Goal: Information Seeking & Learning: Learn about a topic

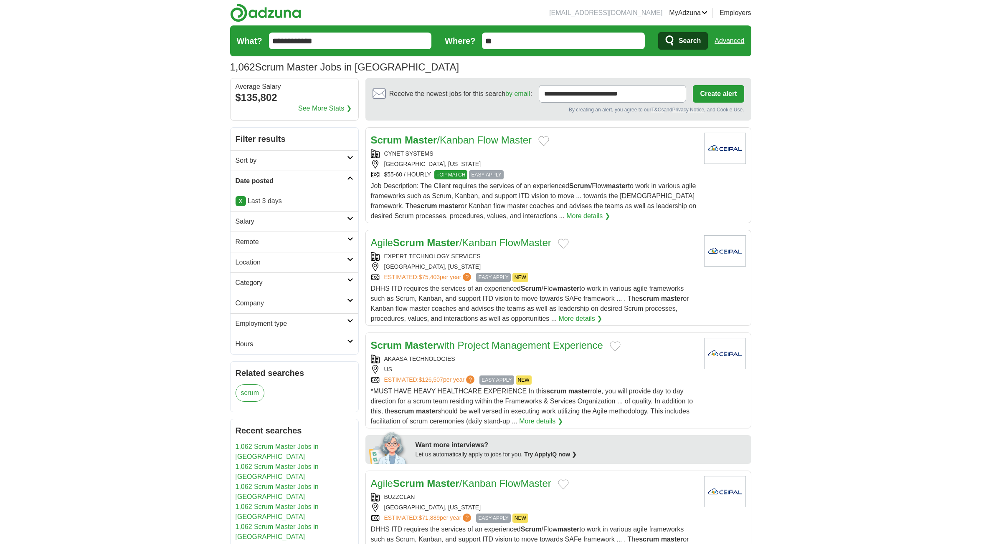
click at [674, 43] on icon "submit" at bounding box center [670, 41] width 10 height 12
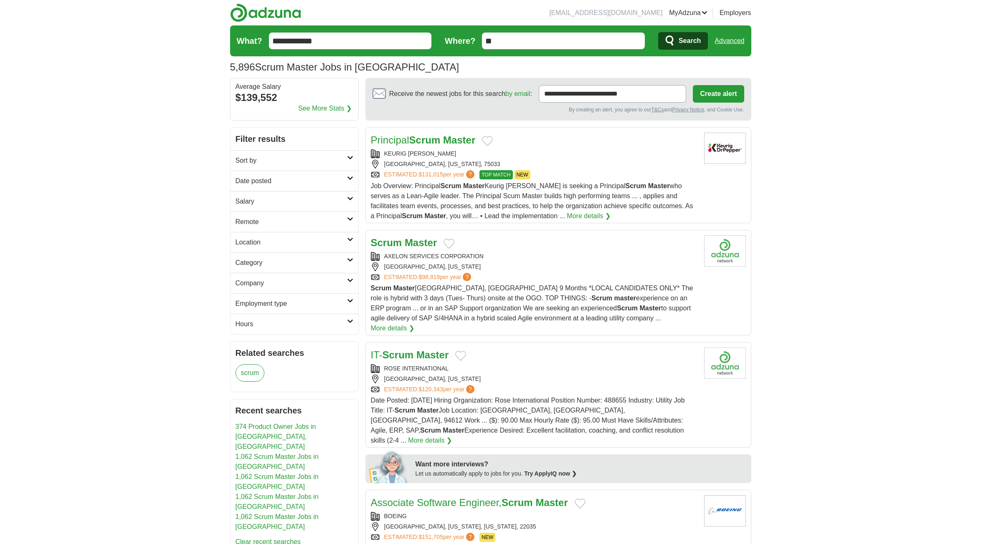
click at [734, 48] on link "Advanced" at bounding box center [729, 41] width 30 height 17
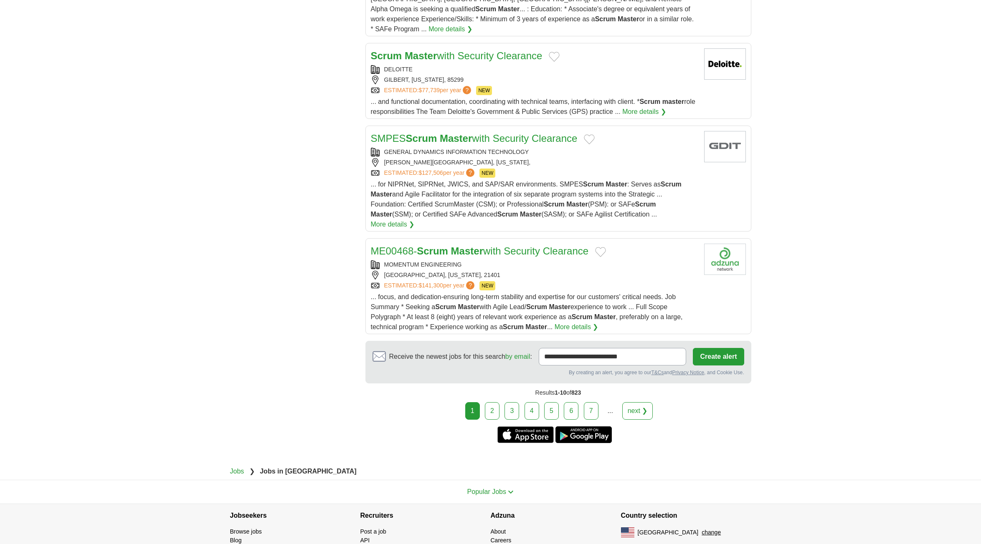
scroll to position [929, 0]
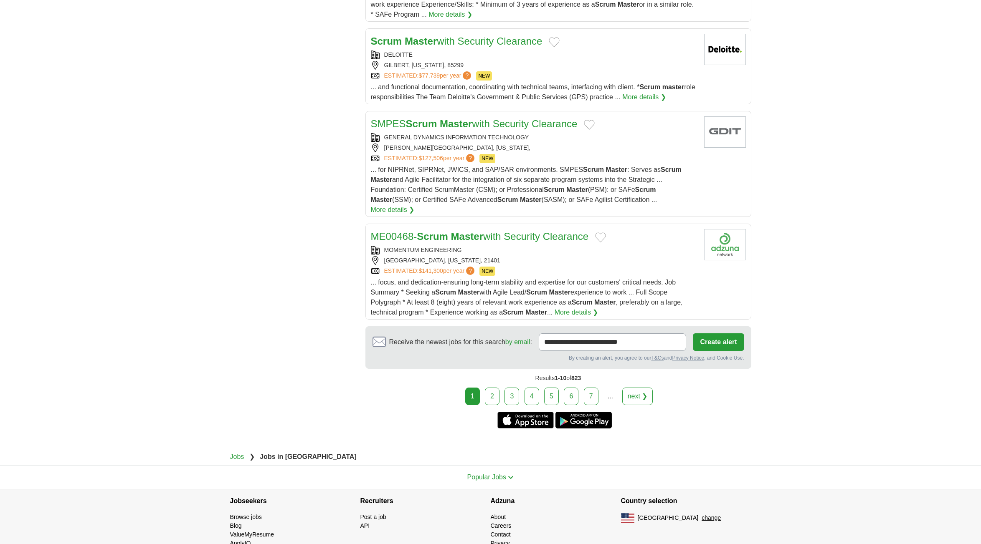
click at [639, 388] on link "next ❯" at bounding box center [637, 397] width 31 height 18
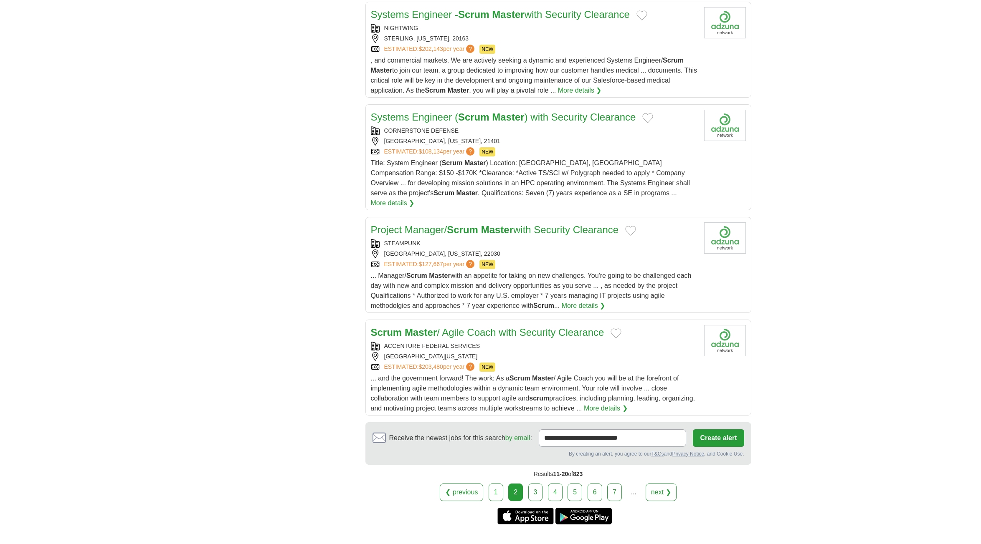
scroll to position [949, 0]
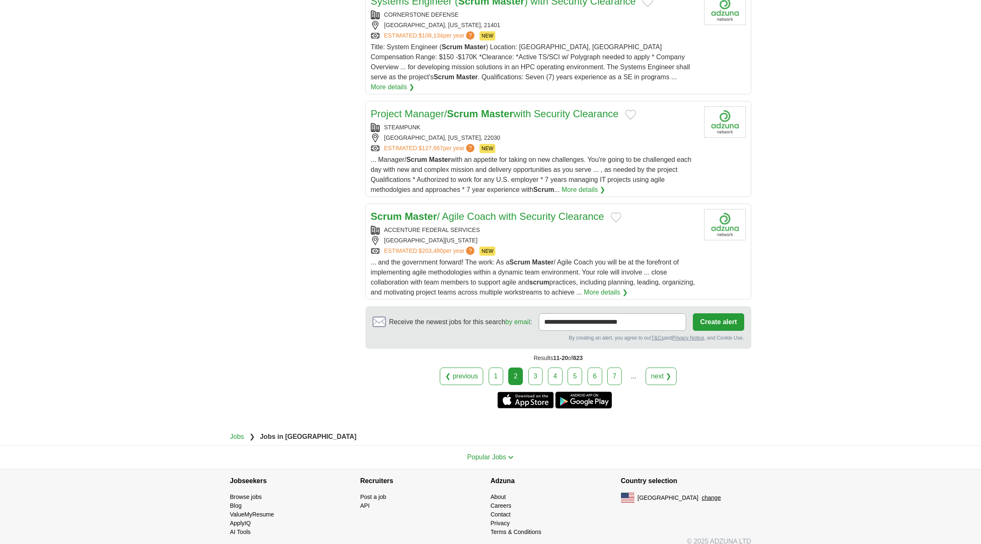
click at [660, 368] on link "next ❯" at bounding box center [660, 377] width 31 height 18
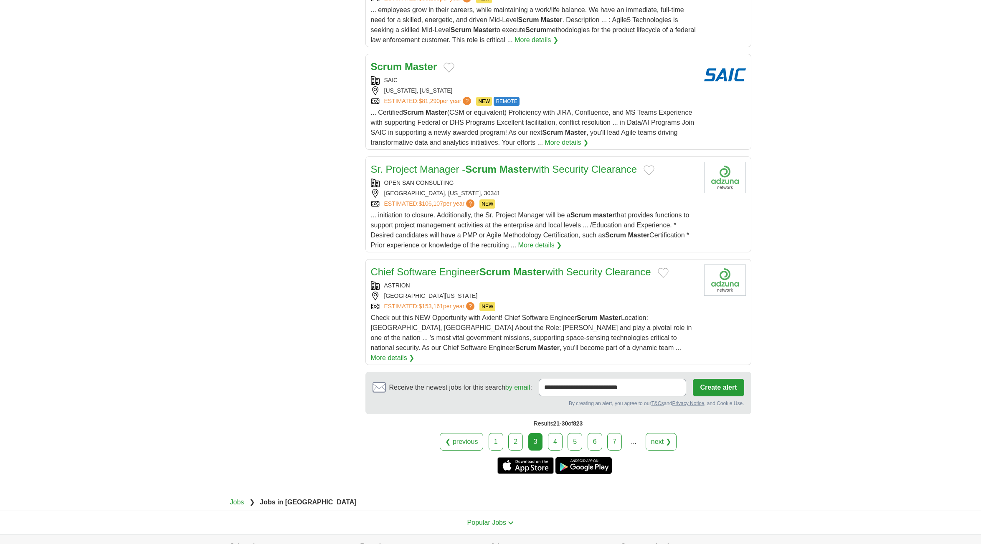
scroll to position [918, 0]
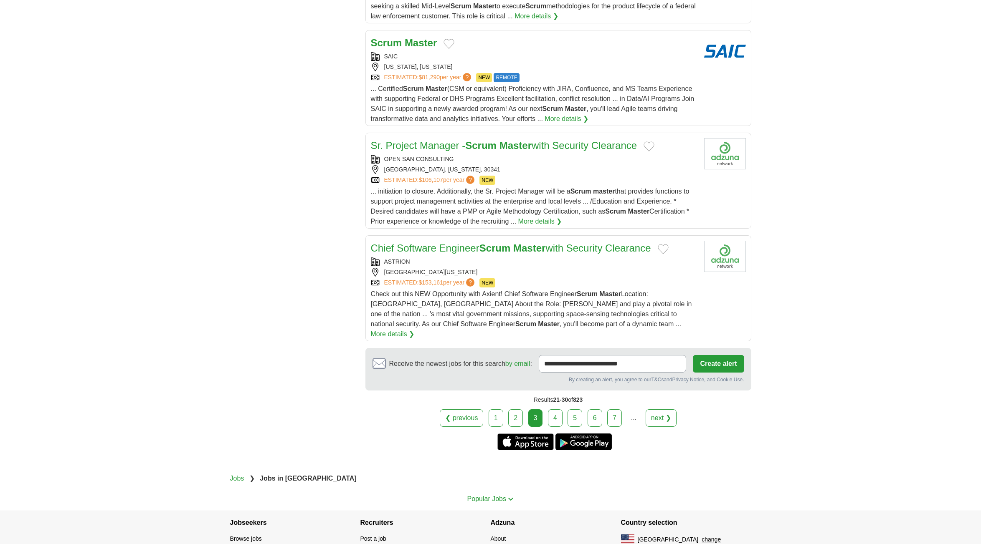
click at [656, 410] on link "next ❯" at bounding box center [660, 419] width 31 height 18
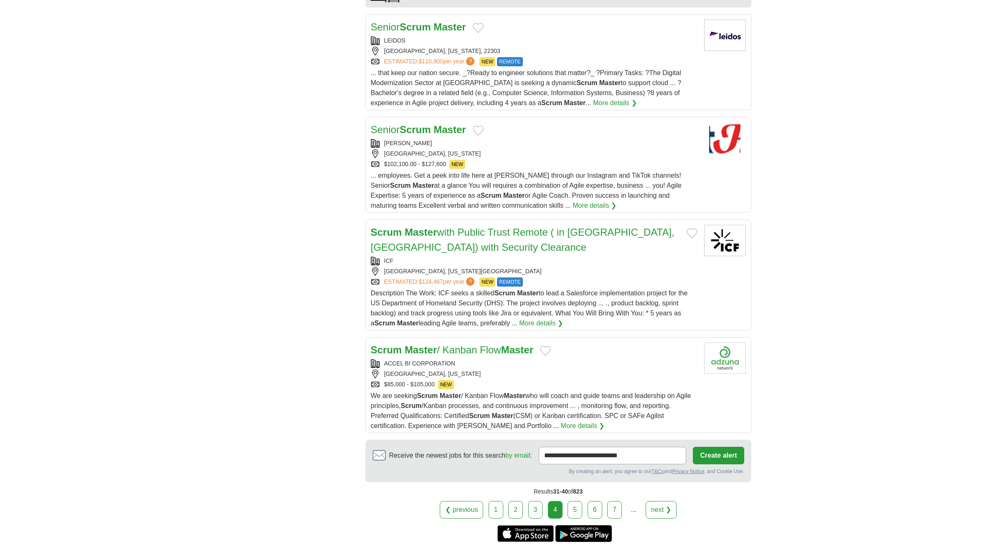
scroll to position [875, 0]
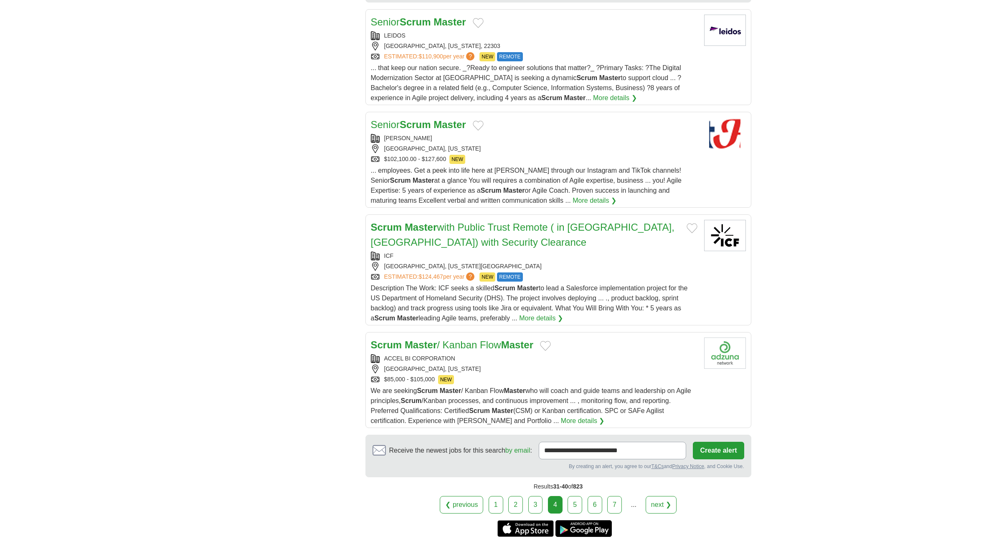
click at [660, 496] on link "next ❯" at bounding box center [660, 505] width 31 height 18
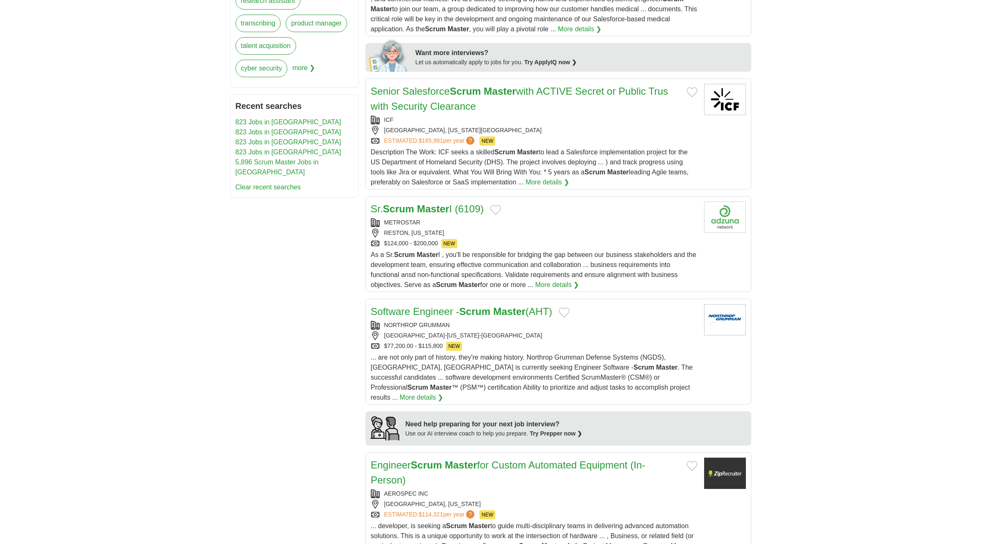
scroll to position [409, 0]
click at [624, 231] on div "RESTON, [US_STATE]" at bounding box center [534, 232] width 326 height 9
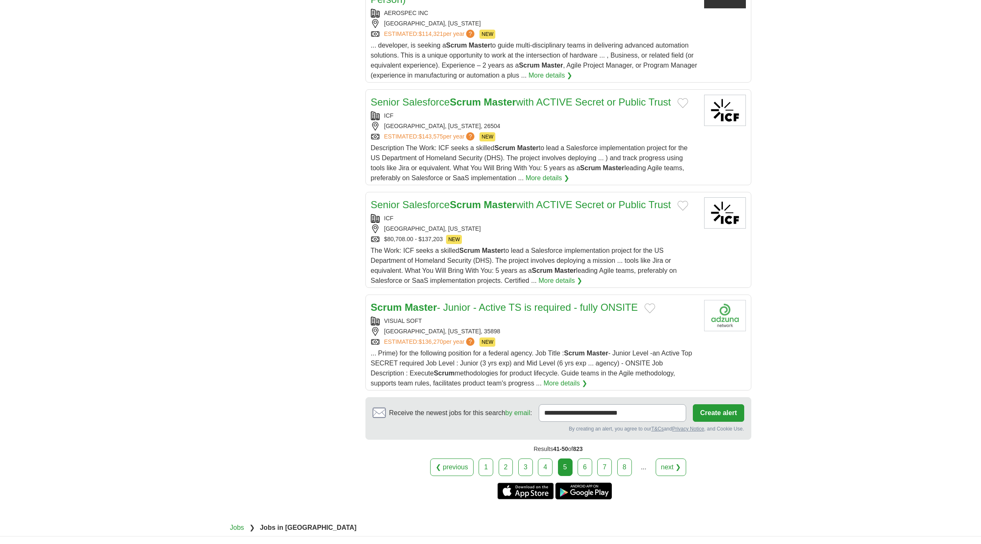
scroll to position [893, 0]
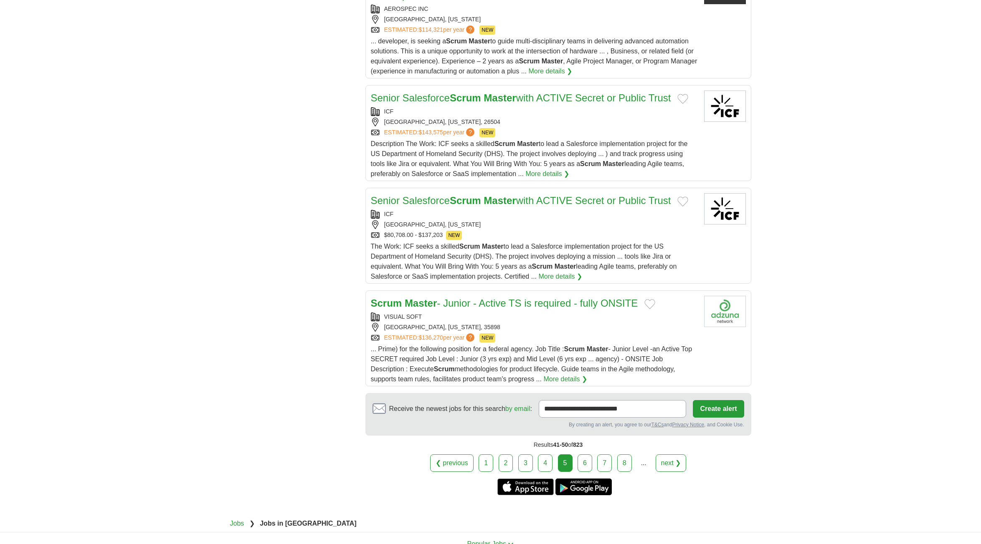
click at [676, 462] on link "next ❯" at bounding box center [670, 464] width 31 height 18
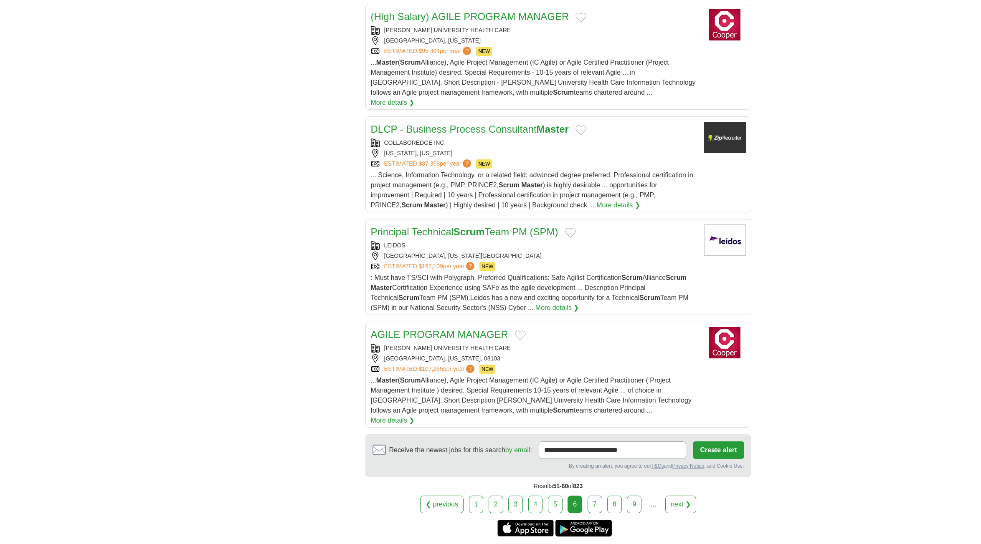
scroll to position [894, 0]
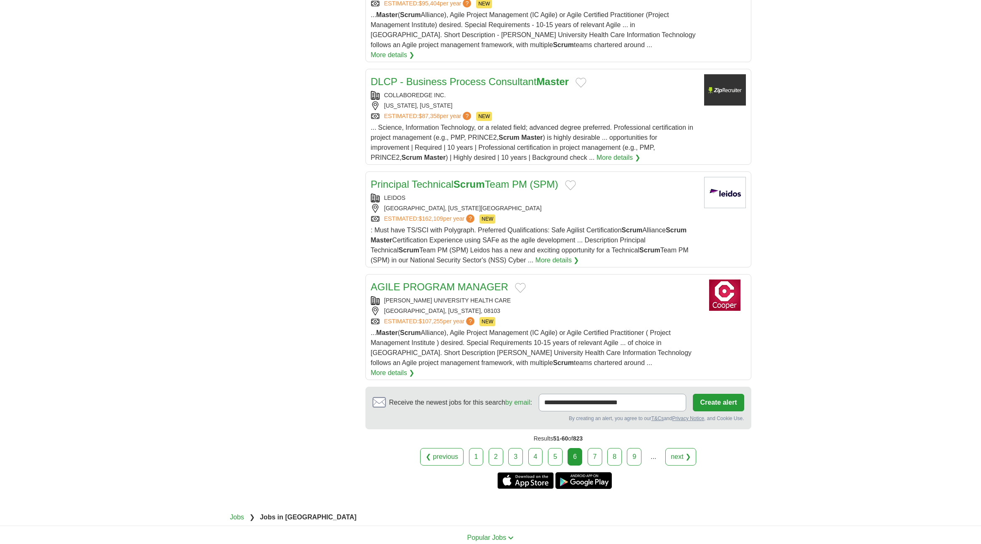
click at [681, 448] on link "next ❯" at bounding box center [680, 457] width 31 height 18
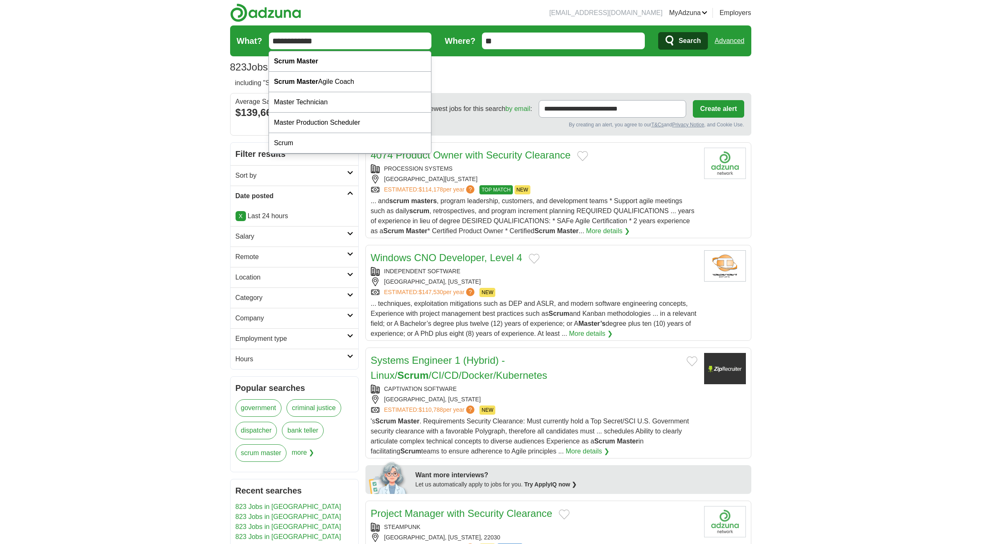
drag, startPoint x: 343, startPoint y: 36, endPoint x: 248, endPoint y: 38, distance: 94.4
click at [248, 38] on form "**********" at bounding box center [490, 40] width 521 height 31
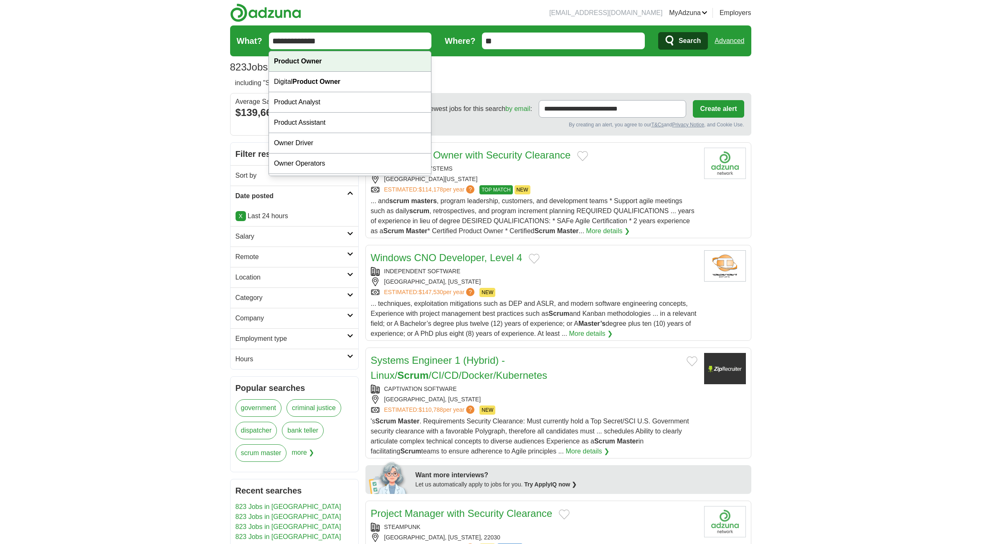
type input "**********"
click at [304, 59] on strong "Product Owner" at bounding box center [298, 61] width 48 height 7
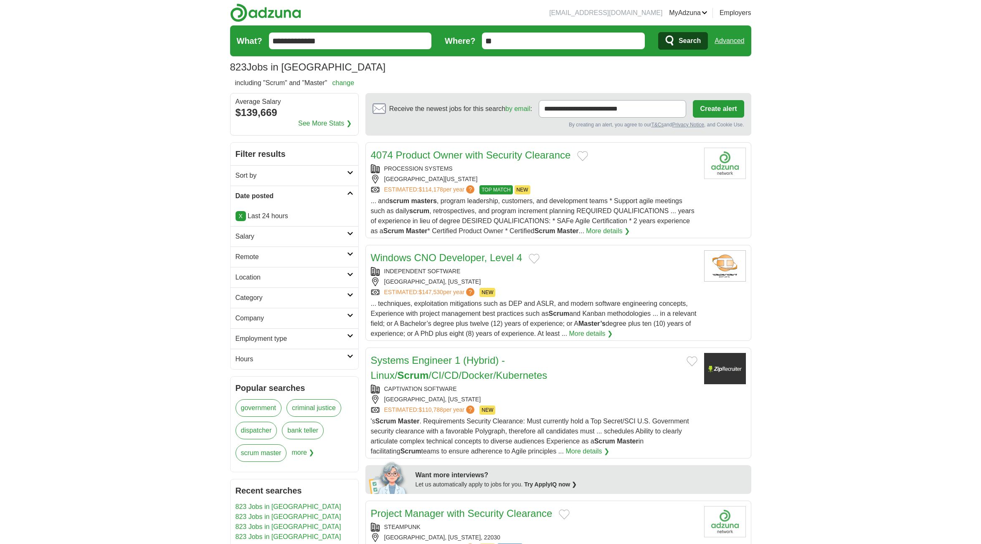
click at [679, 40] on span "Search" at bounding box center [689, 41] width 22 height 17
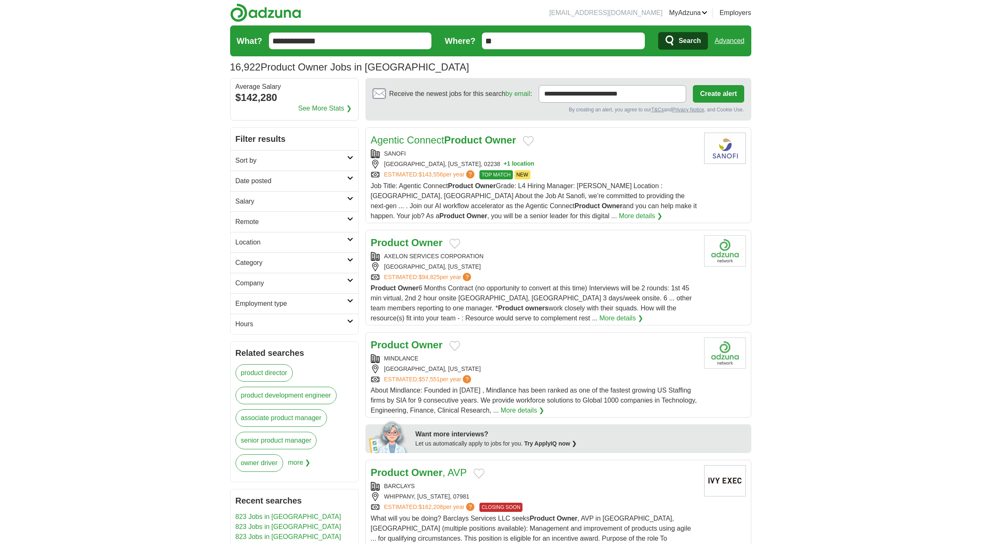
click at [729, 43] on link "Advanced" at bounding box center [729, 41] width 30 height 17
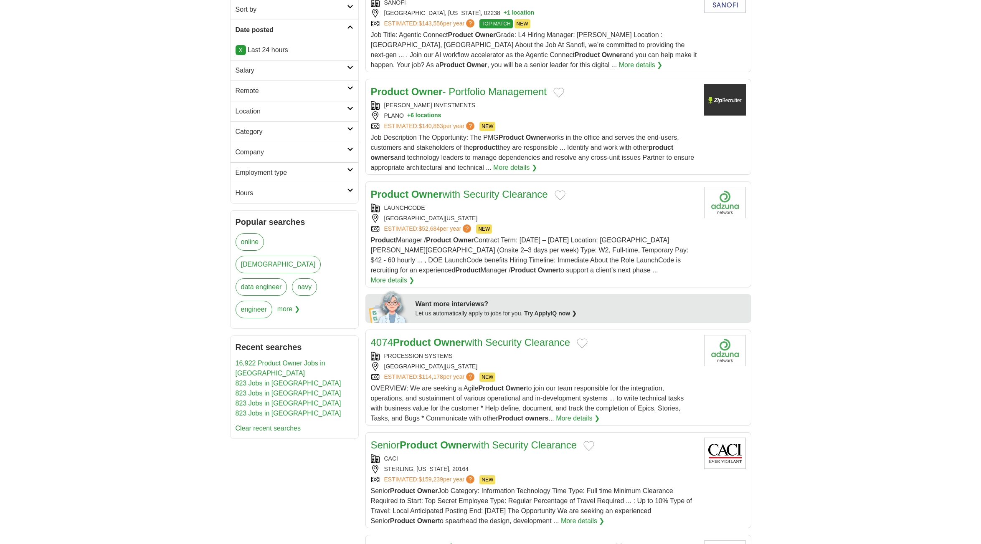
scroll to position [169, 0]
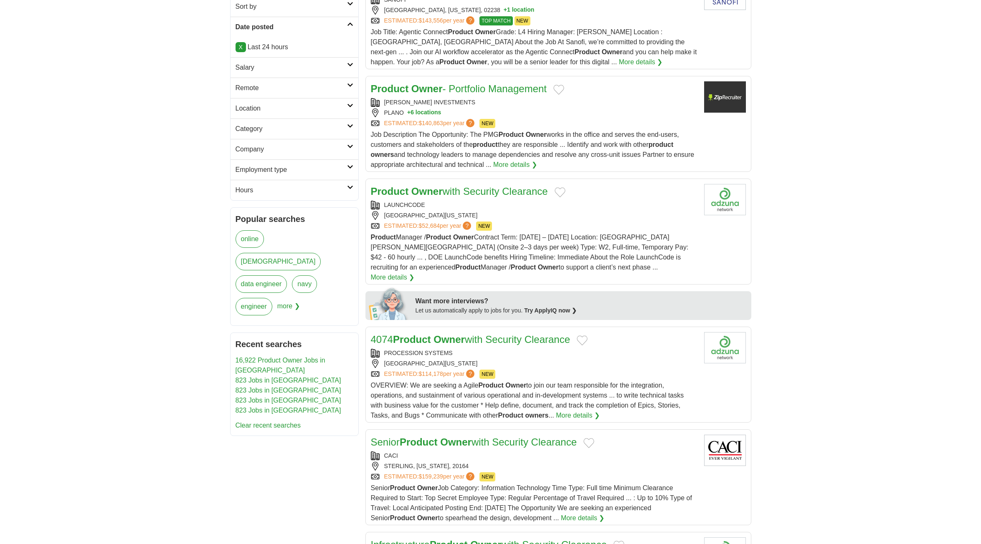
click at [314, 104] on h2 "Location" at bounding box center [290, 109] width 111 height 10
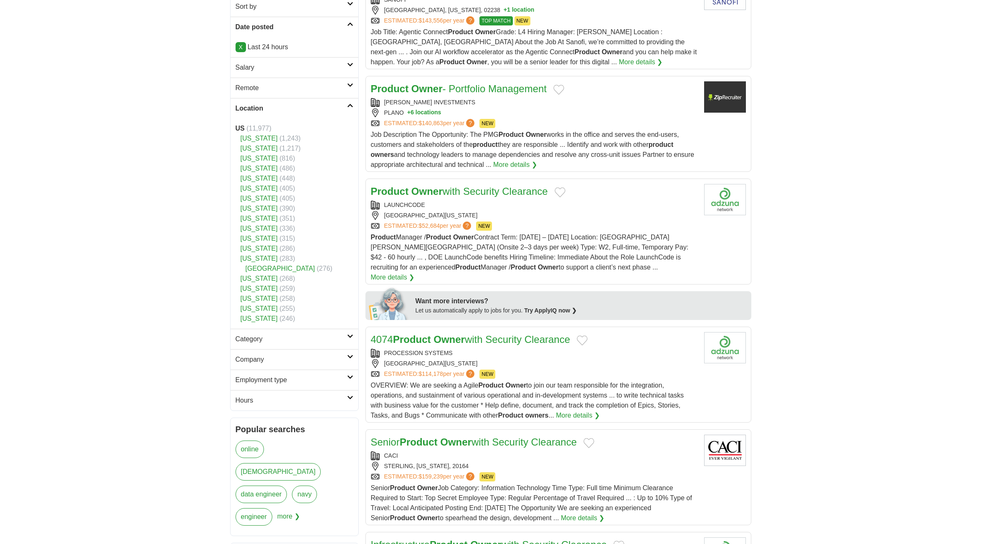
click at [251, 141] on link "[US_STATE]" at bounding box center [258, 138] width 37 height 7
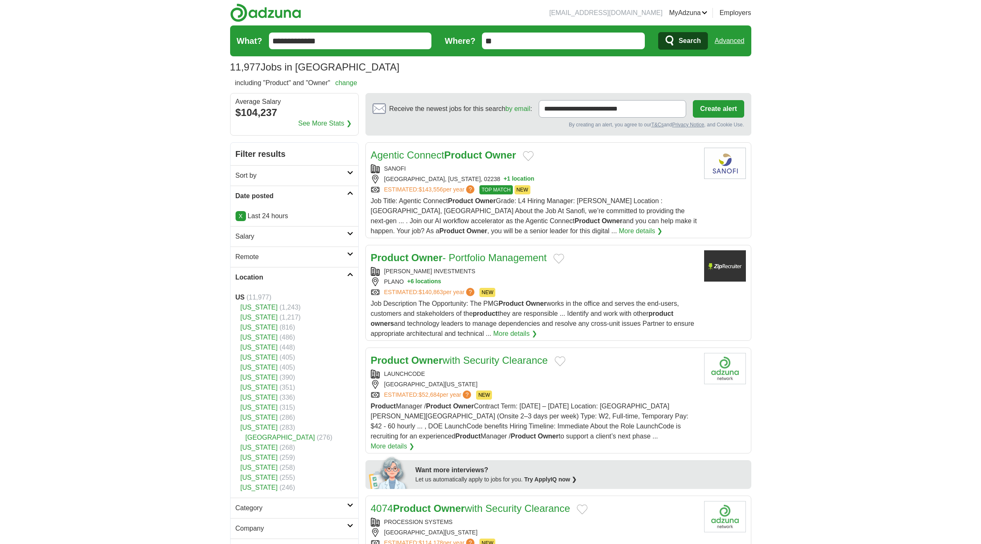
click at [350, 272] on link "Location" at bounding box center [294, 277] width 128 height 20
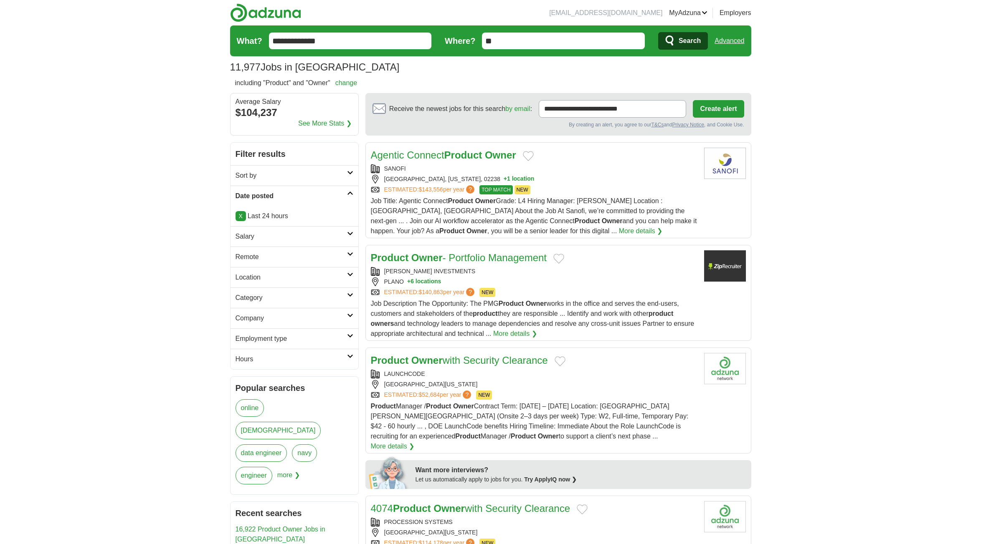
click at [341, 259] on h2 "Remote" at bounding box center [290, 257] width 111 height 10
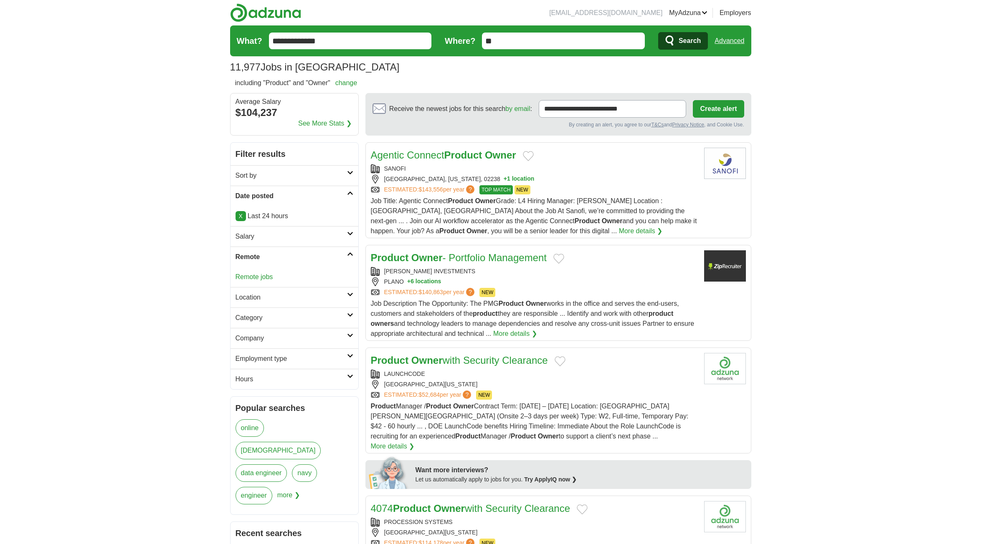
click at [248, 276] on link "Remote jobs" at bounding box center [254, 276] width 38 height 7
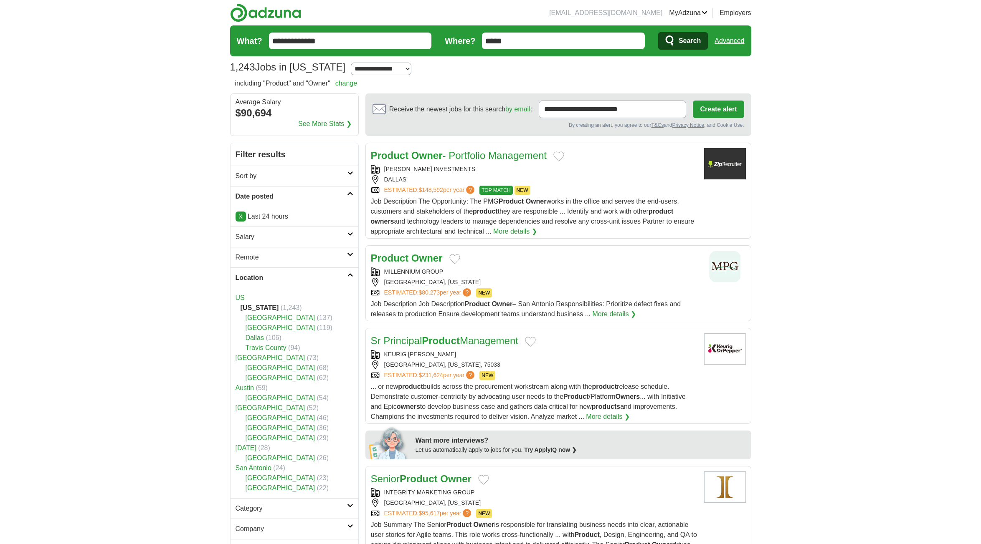
click at [302, 261] on h2 "Remote" at bounding box center [290, 258] width 111 height 10
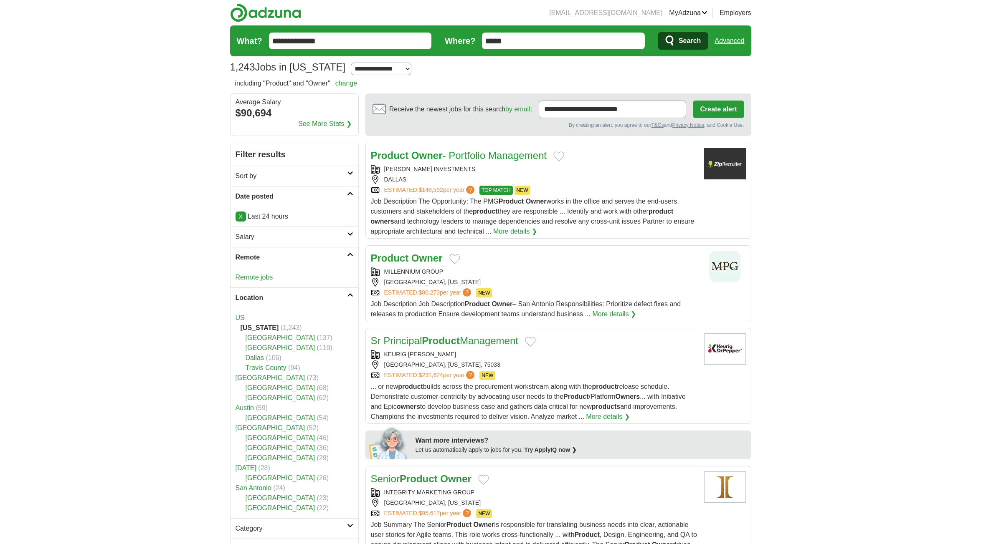
click at [265, 278] on link "Remote jobs" at bounding box center [254, 277] width 38 height 7
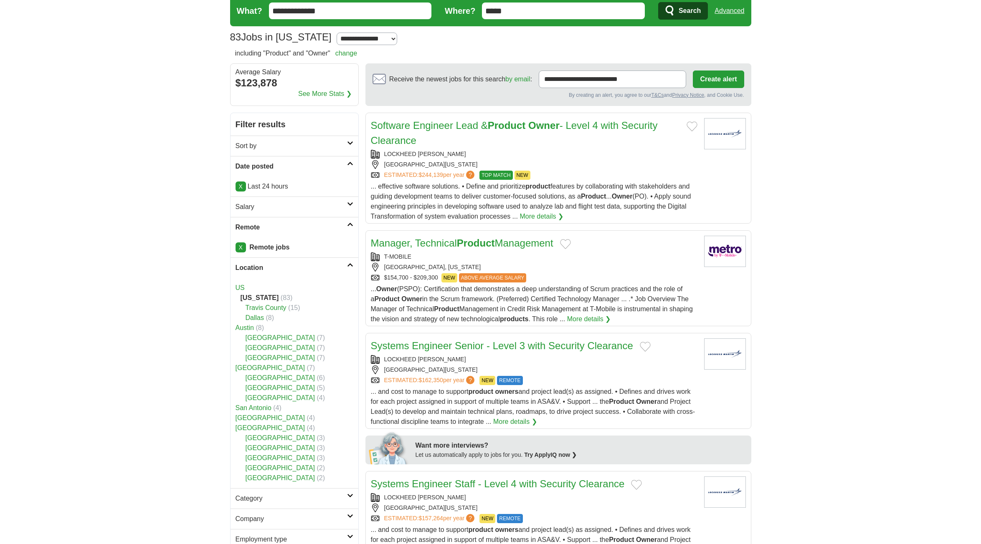
scroll to position [33, 0]
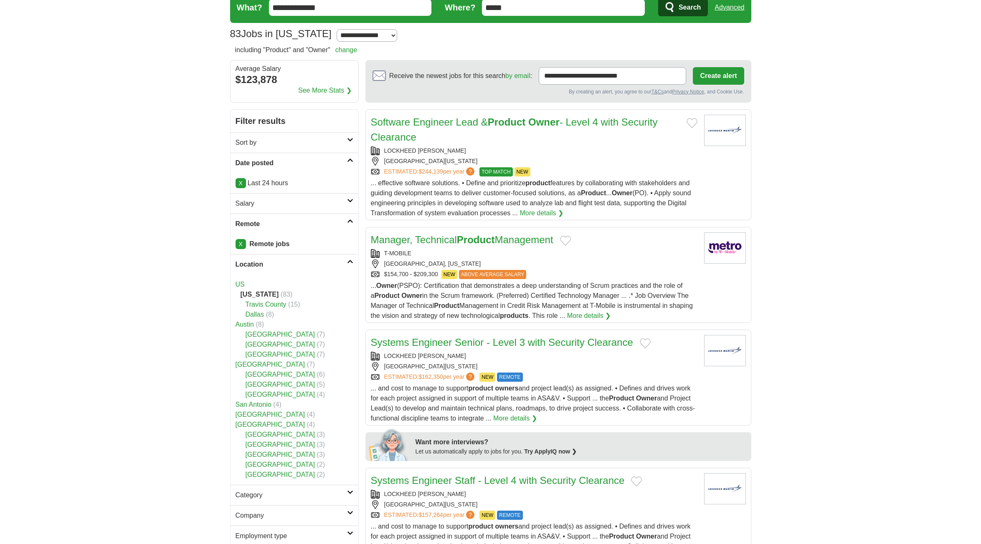
click at [345, 260] on h2 "Location" at bounding box center [290, 265] width 111 height 10
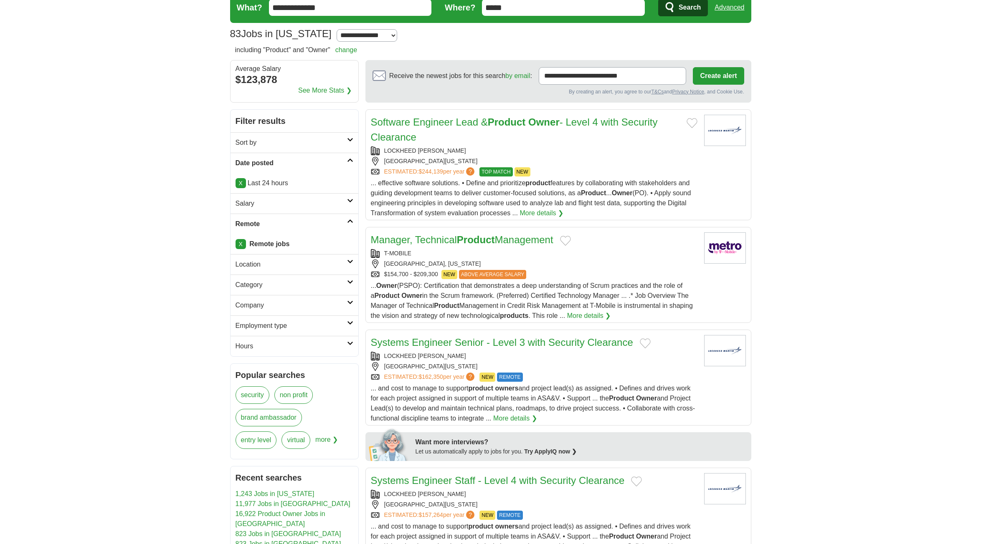
click at [345, 260] on h2 "Location" at bounding box center [290, 265] width 111 height 10
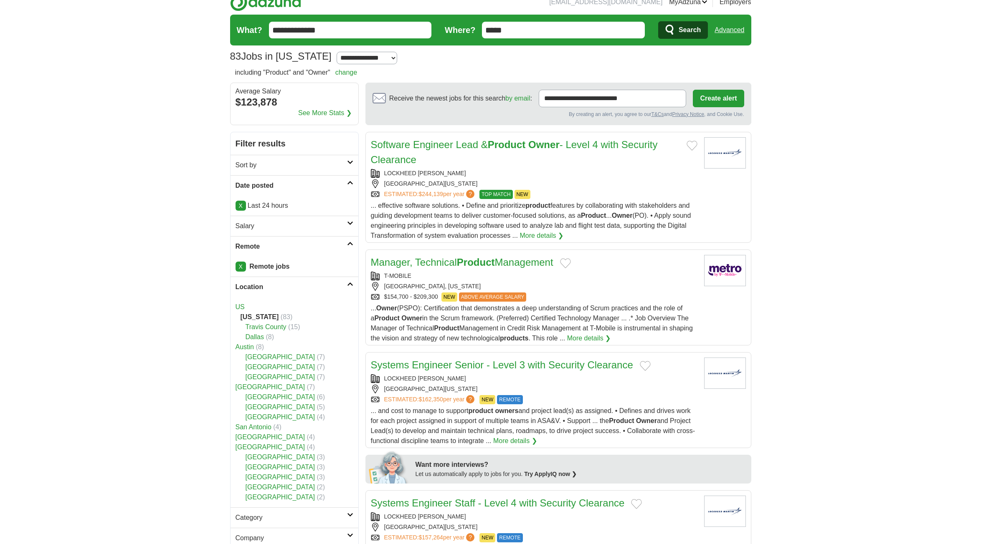
scroll to position [0, 0]
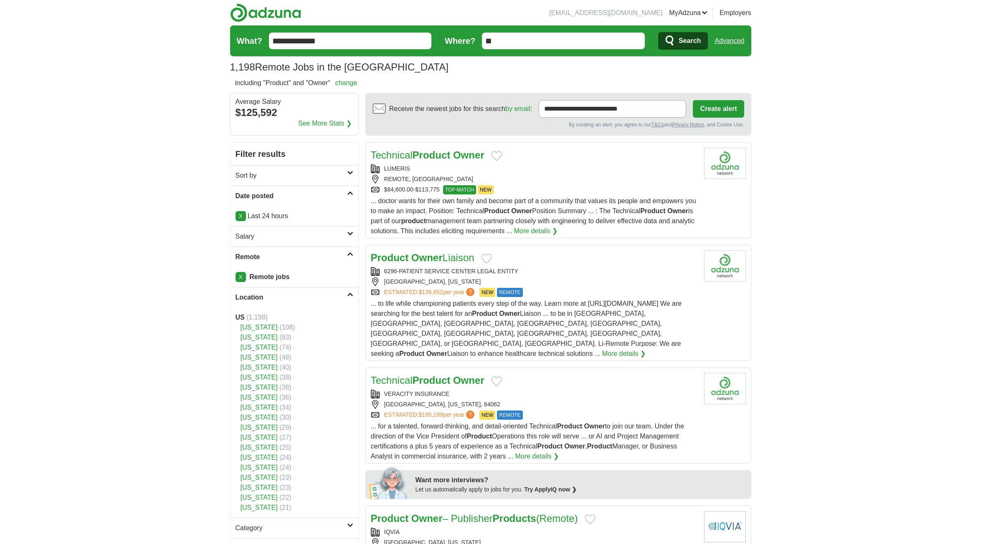
click at [347, 251] on link "Remote" at bounding box center [294, 257] width 128 height 20
click at [350, 278] on link "Location" at bounding box center [294, 277] width 128 height 20
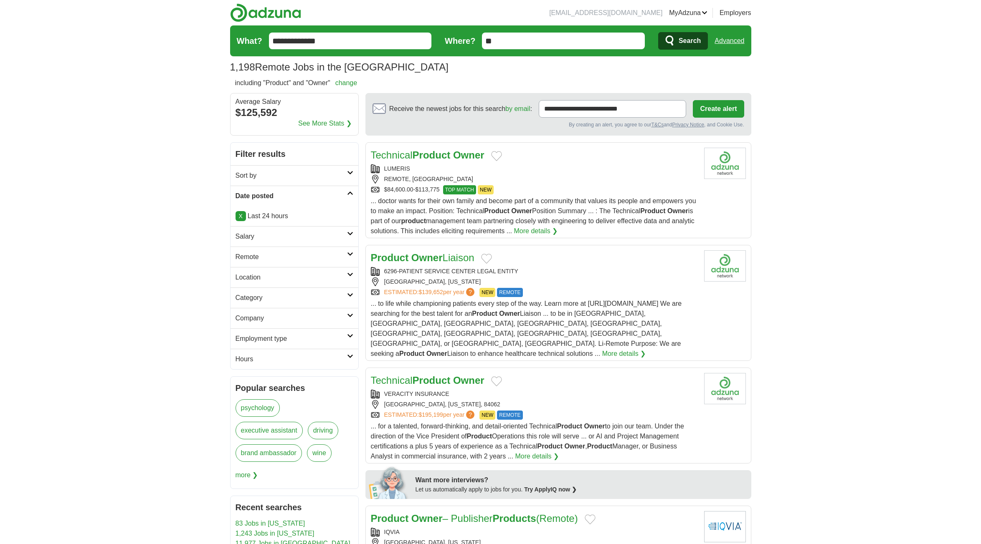
click at [350, 294] on icon at bounding box center [350, 295] width 6 height 4
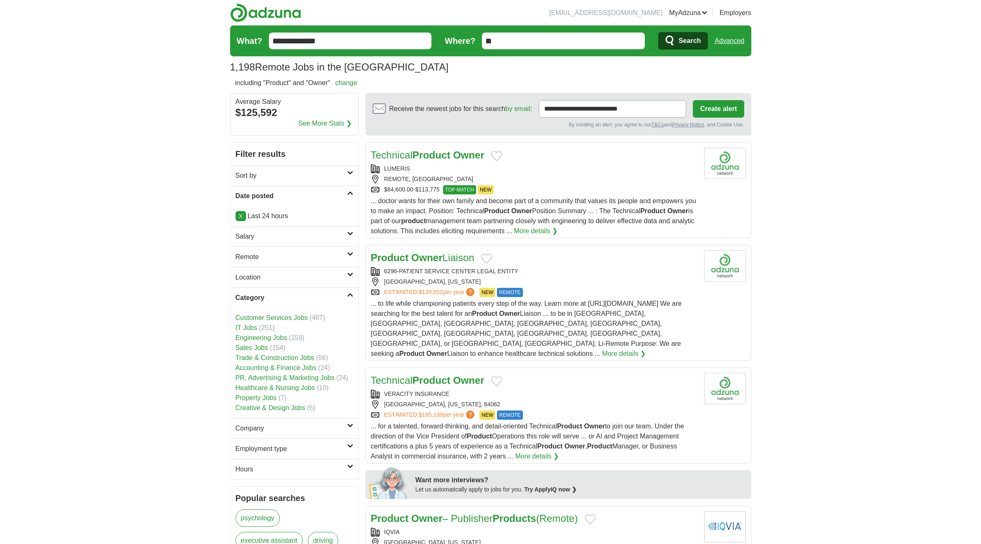
click at [350, 294] on icon at bounding box center [350, 295] width 6 height 4
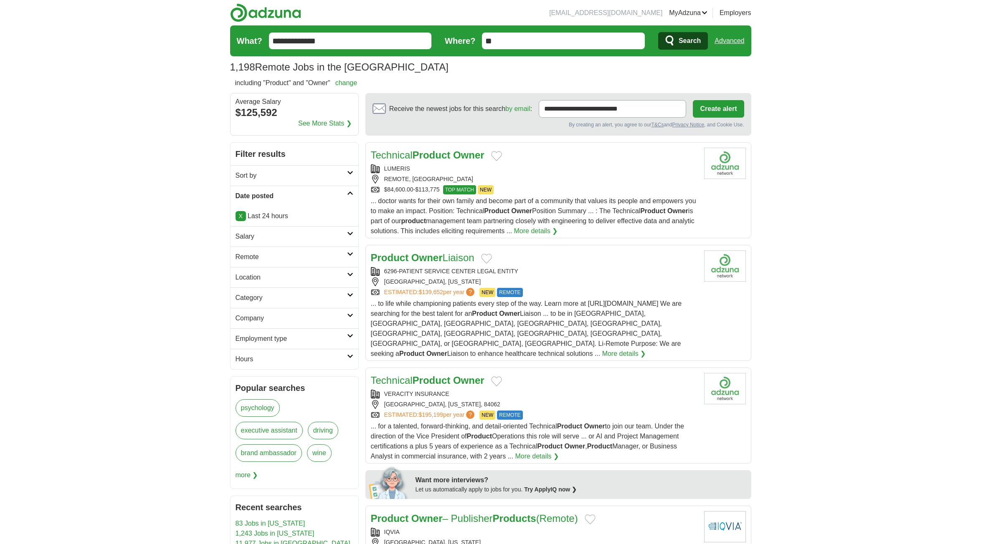
click at [349, 311] on link "Company" at bounding box center [294, 318] width 128 height 20
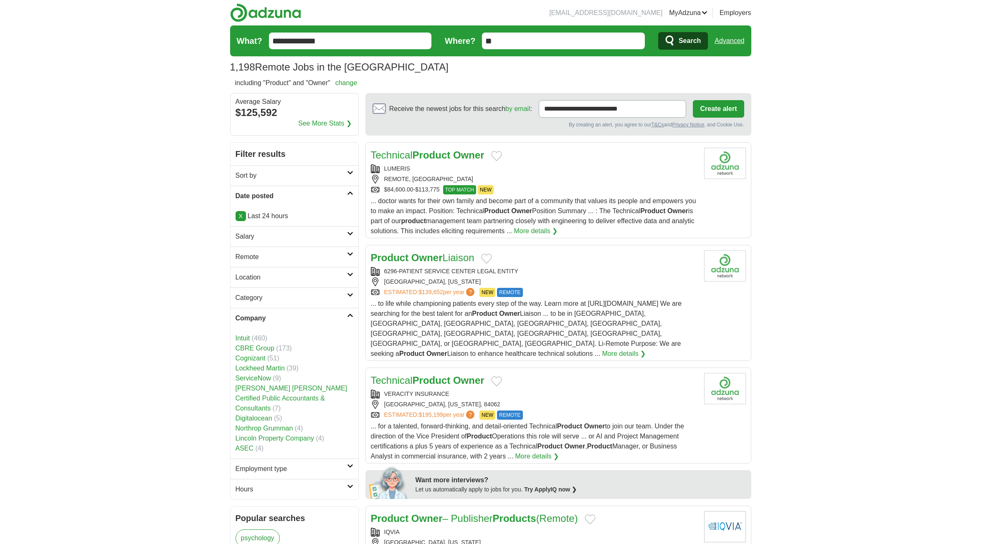
click at [349, 311] on link "Company" at bounding box center [294, 318] width 128 height 20
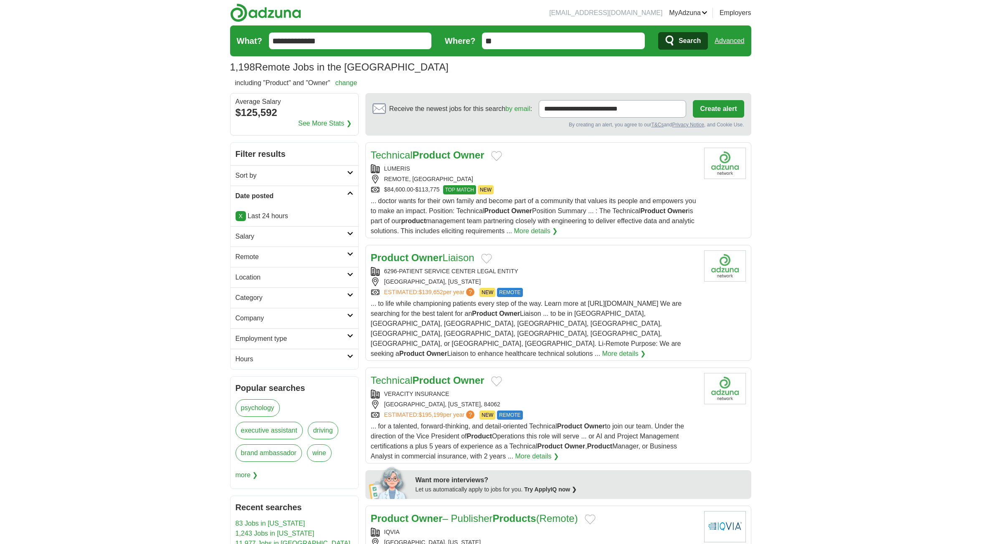
click at [350, 334] on icon at bounding box center [350, 336] width 6 height 4
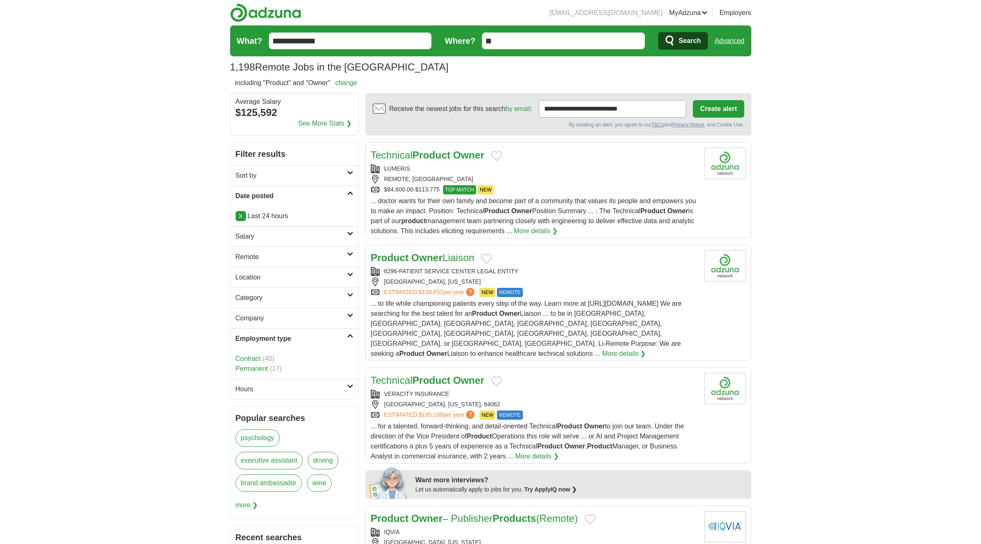
click at [350, 334] on icon at bounding box center [350, 336] width 6 height 4
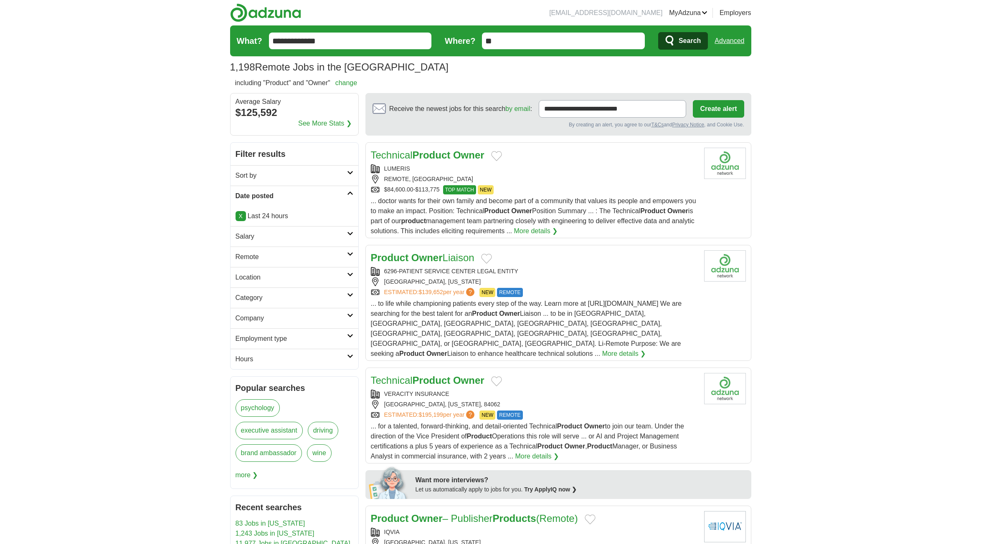
click at [348, 353] on link "Hours" at bounding box center [294, 359] width 128 height 20
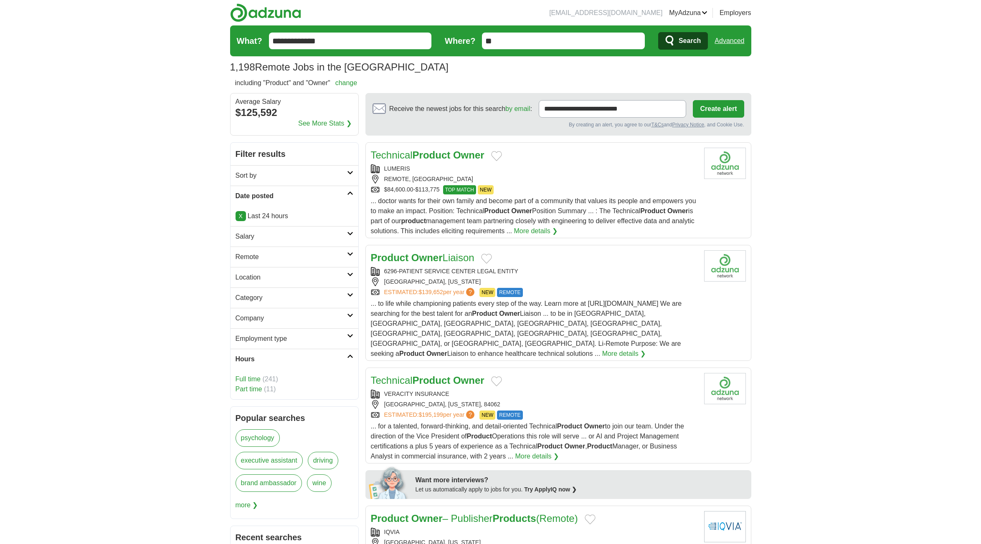
click at [348, 353] on link "Hours" at bounding box center [294, 359] width 128 height 20
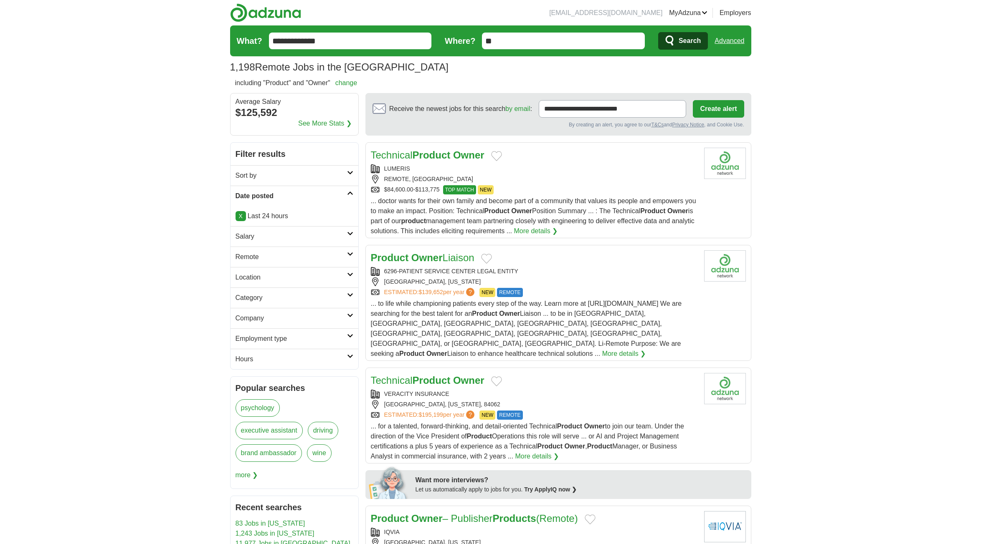
click at [633, 192] on div "$84,600.00-$113,775 TOP MATCH NEW" at bounding box center [534, 189] width 326 height 9
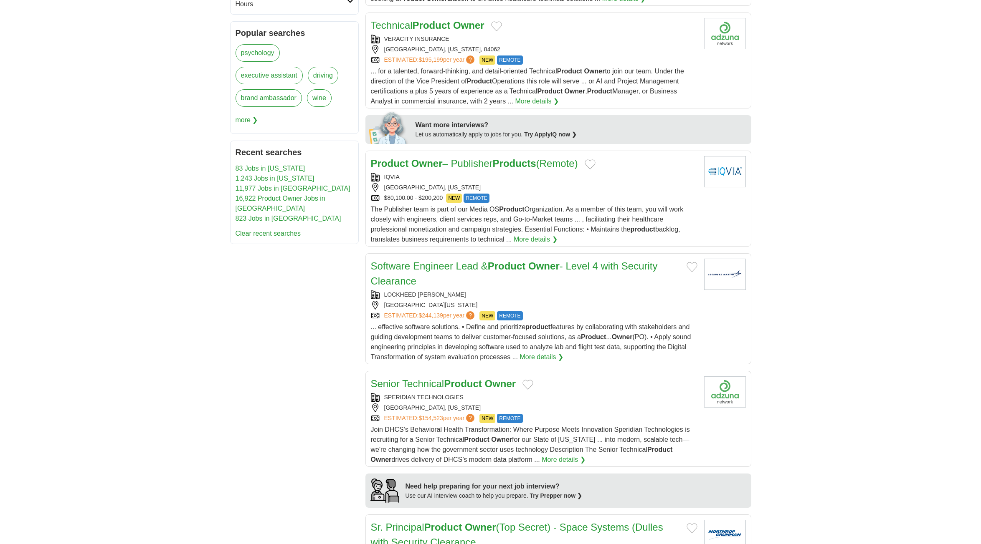
scroll to position [357, 0]
click at [613, 413] on div "ESTIMATED: $154,523 per year ? NEW REMOTE" at bounding box center [534, 417] width 326 height 9
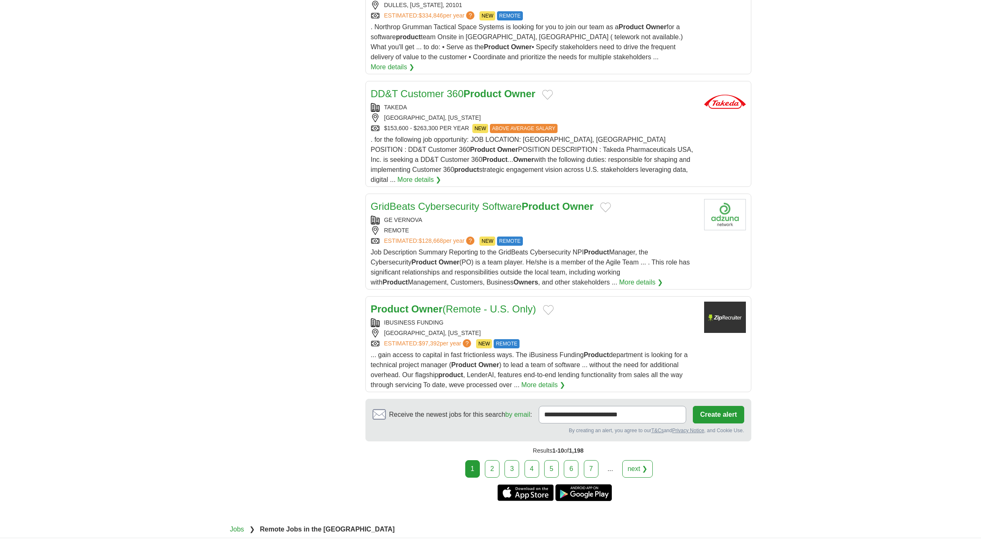
scroll to position [924, 0]
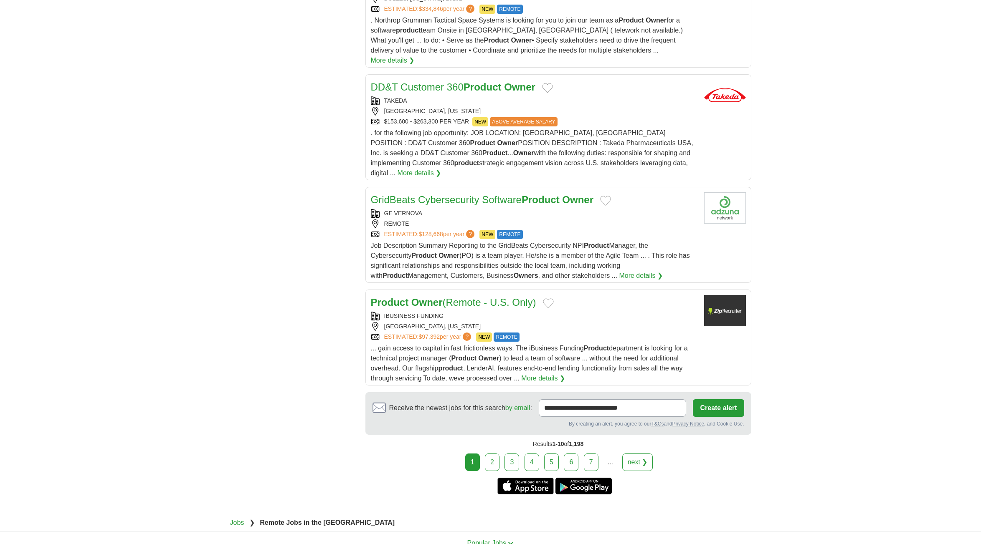
click at [492, 454] on link "2" at bounding box center [492, 463] width 15 height 18
